Goal: Information Seeking & Learning: Learn about a topic

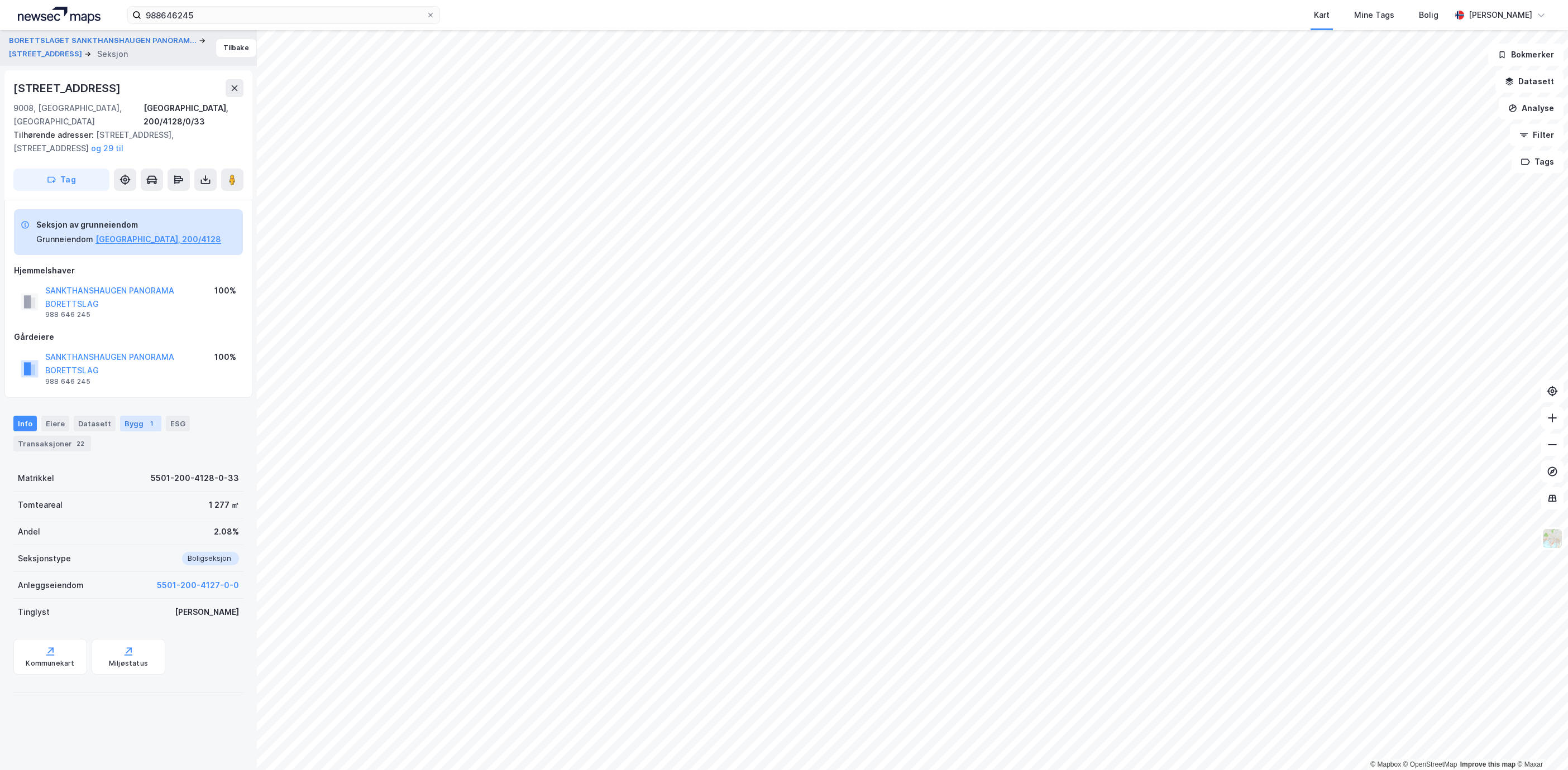
click at [132, 416] on div "Bygg 1" at bounding box center [141, 424] width 42 height 16
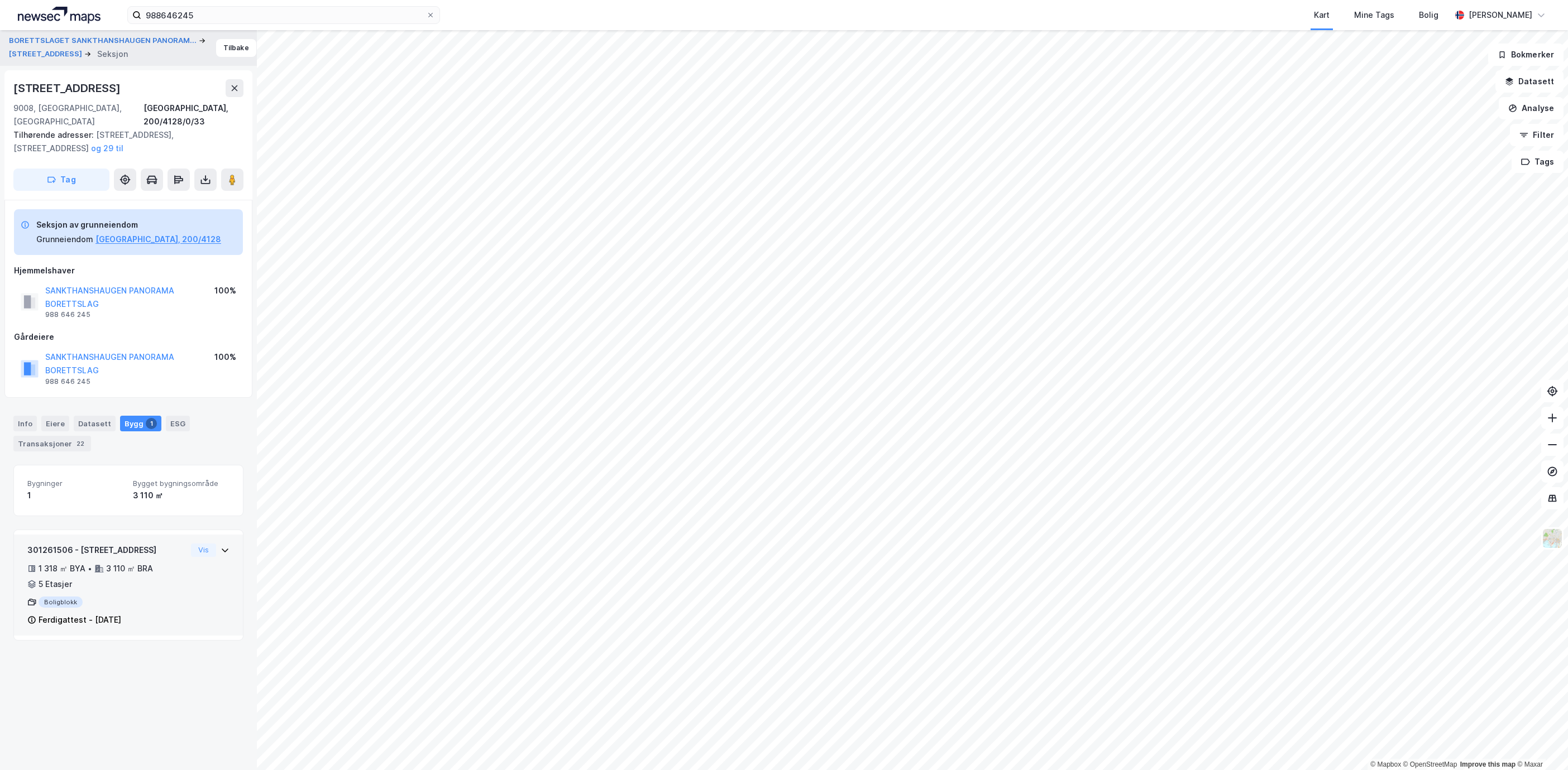
click at [136, 544] on div "301261506 - [STREET_ADDRESS]" at bounding box center [107, 551] width 159 height 14
click at [25, 416] on div "Info" at bounding box center [25, 424] width 23 height 16
